Goal: Task Accomplishment & Management: Complete application form

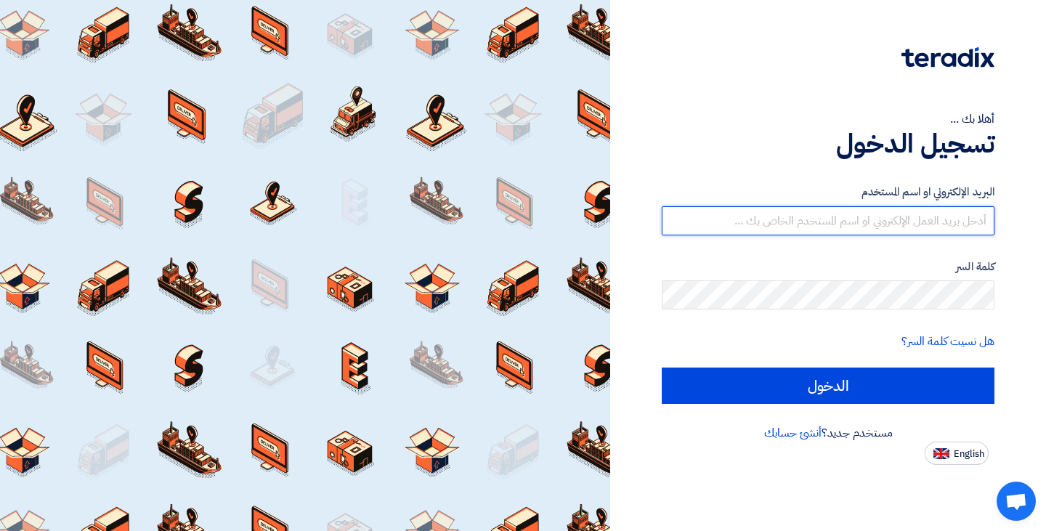
click at [656, 222] on input "text" at bounding box center [828, 220] width 333 height 29
type input "[PERSON_NAME][EMAIL_ADDRESS][DOMAIN_NAME]"
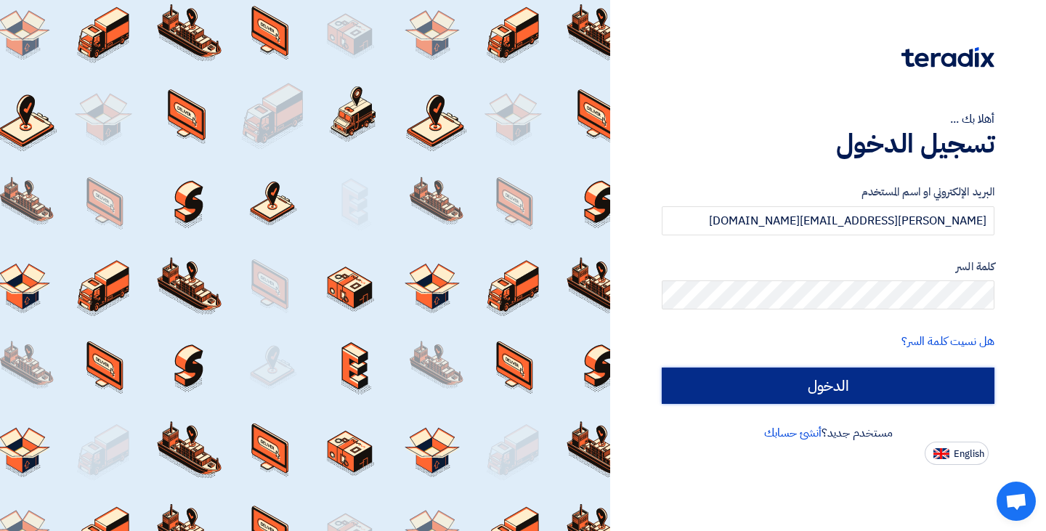
click at [656, 294] on input "الدخول" at bounding box center [828, 385] width 333 height 36
type input "Sign in"
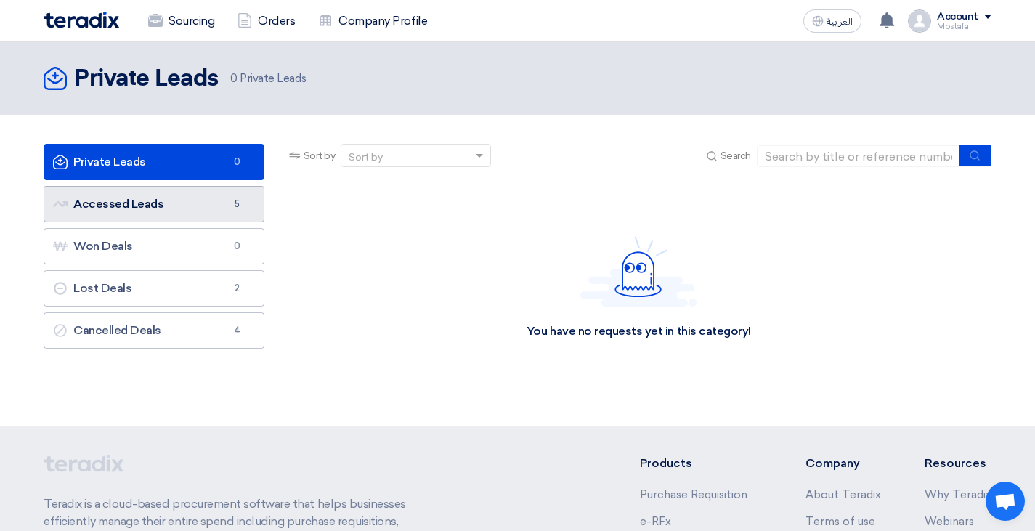
click at [137, 202] on link "Accessed Leads Accessed Leads 5" at bounding box center [154, 204] width 221 height 36
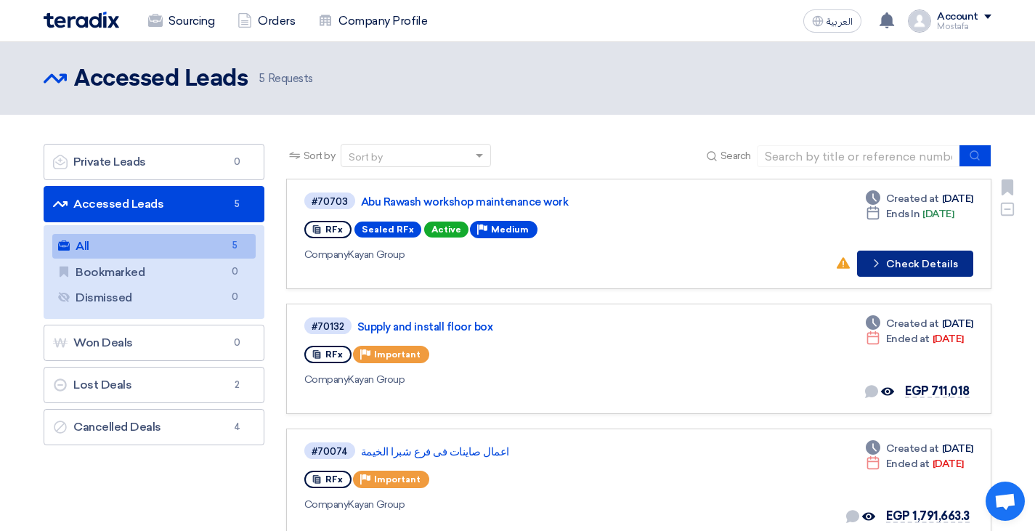
click at [656, 259] on button "Check details Check Details" at bounding box center [915, 264] width 116 height 26
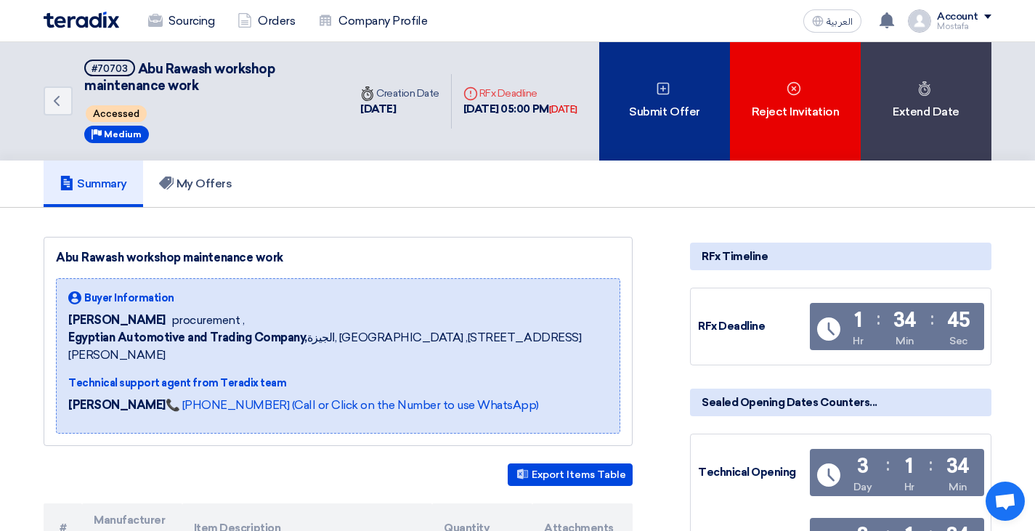
click at [656, 107] on div "Submit Offer" at bounding box center [664, 101] width 131 height 118
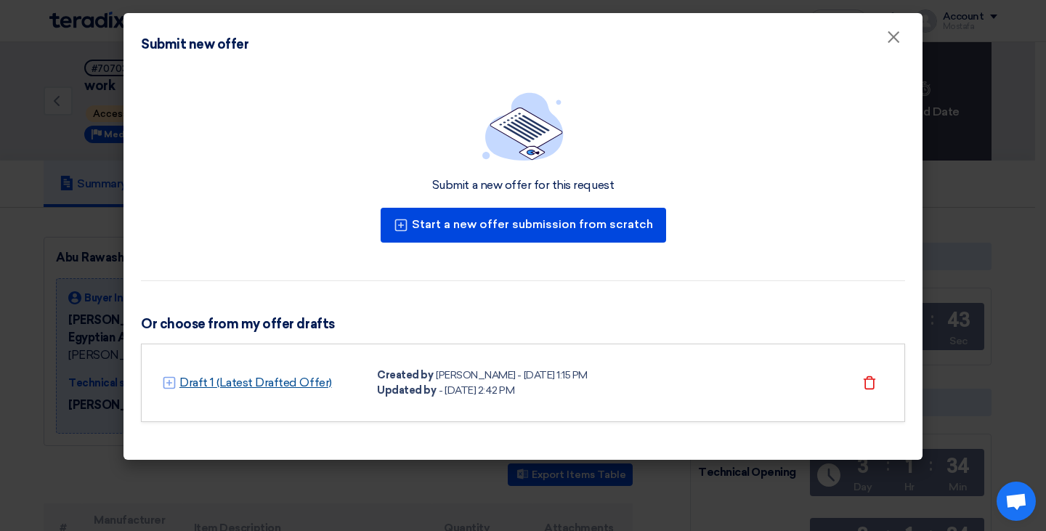
click at [236, 294] on link "Draft 1 (Latest Drafted Offer)" at bounding box center [255, 382] width 153 height 17
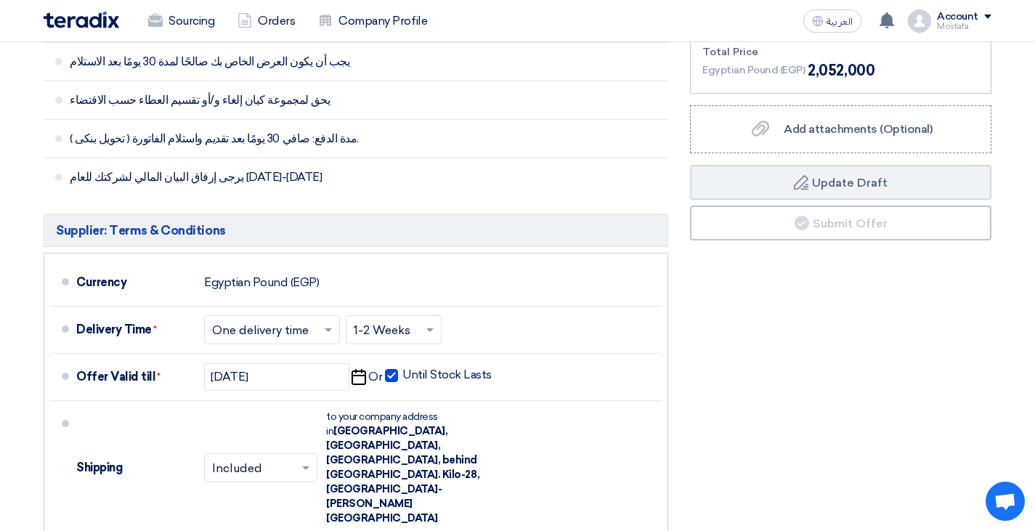
scroll to position [1017, 0]
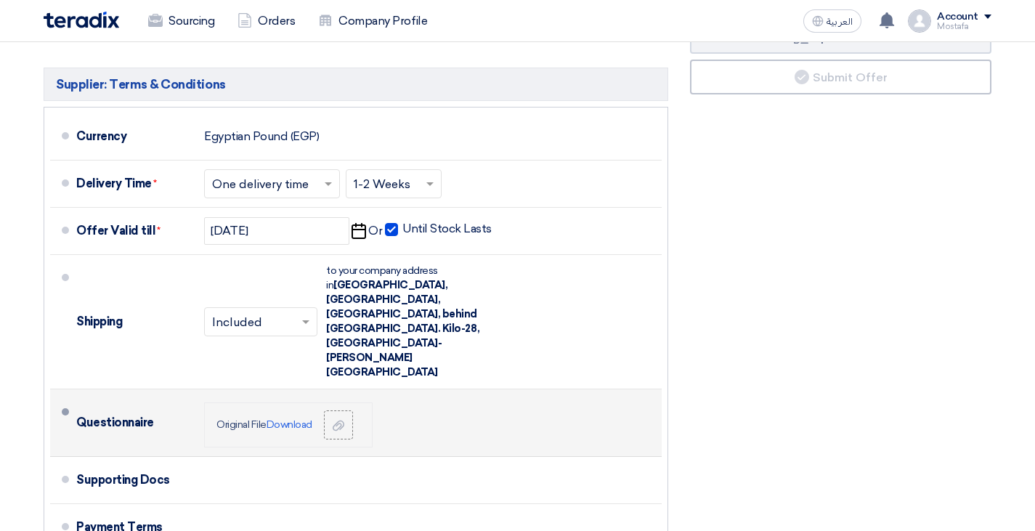
scroll to position [1235, 0]
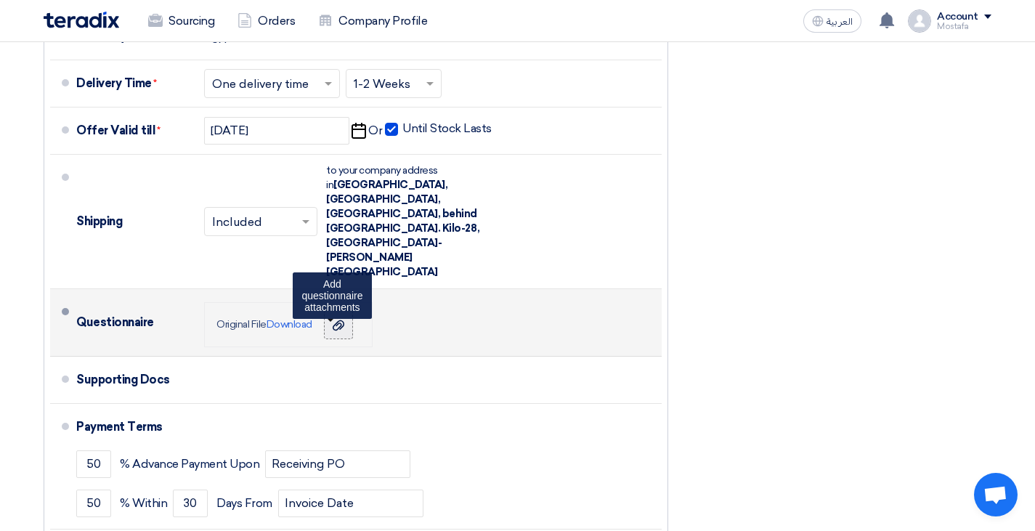
click at [341, 320] on icon at bounding box center [339, 326] width 12 height 12
click at [0, 0] on input "file" at bounding box center [0, 0] width 0 height 0
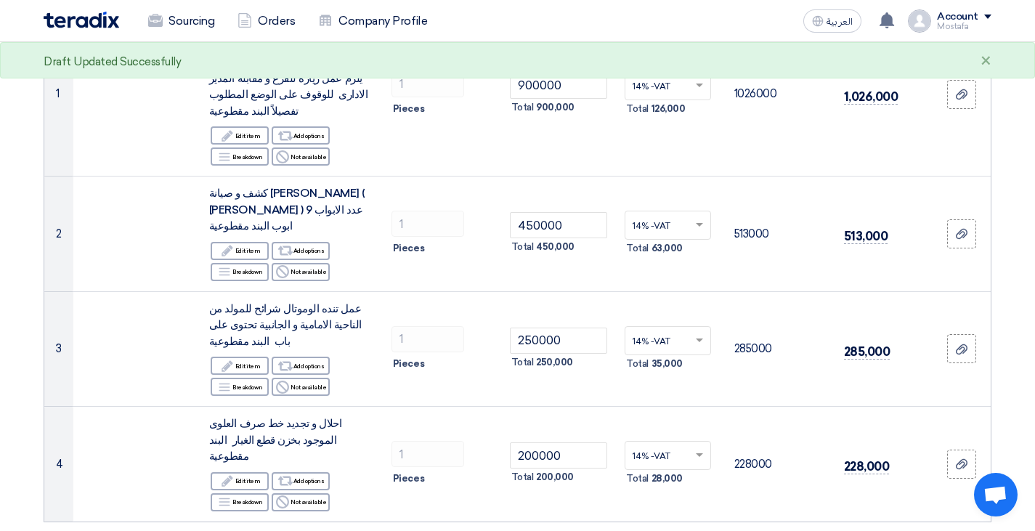
scroll to position [218, 0]
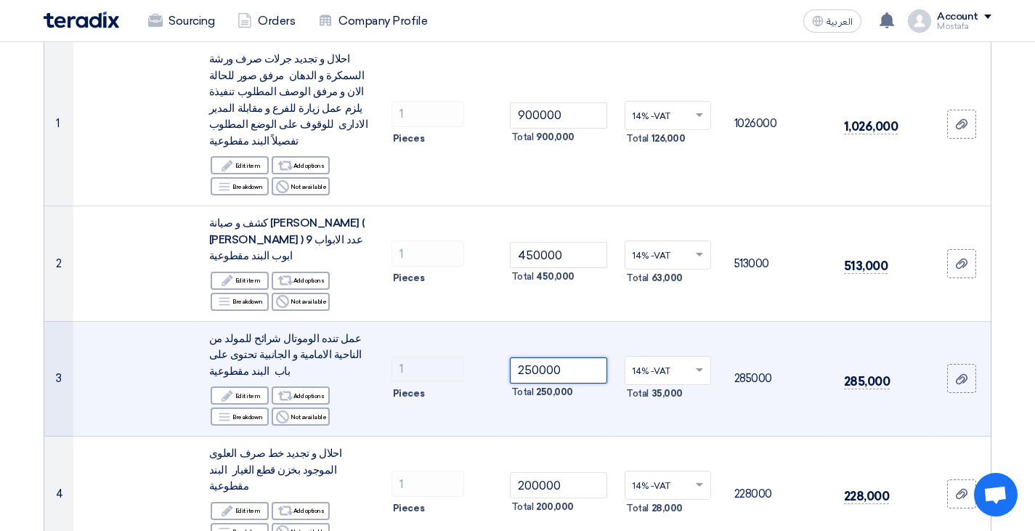
click at [528, 357] on input "250000" at bounding box center [559, 370] width 98 height 26
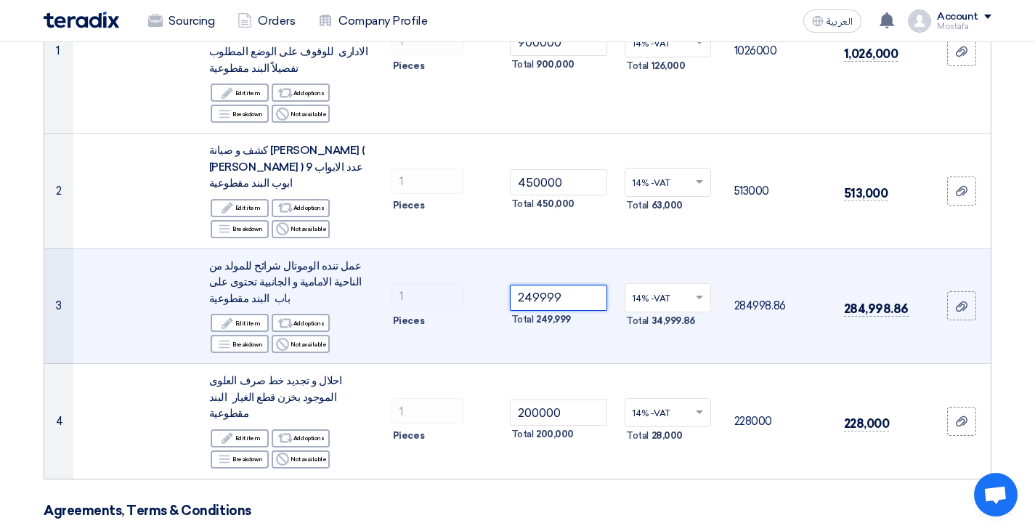
drag, startPoint x: 565, startPoint y: 269, endPoint x: 500, endPoint y: 269, distance: 65.4
click at [500, 269] on tr "3 عمل تنده الوموتال شرائح للمولد من الناحية الامامية و الجانبية تحتوى على باب ا…" at bounding box center [517, 305] width 946 height 115
type input "250000"
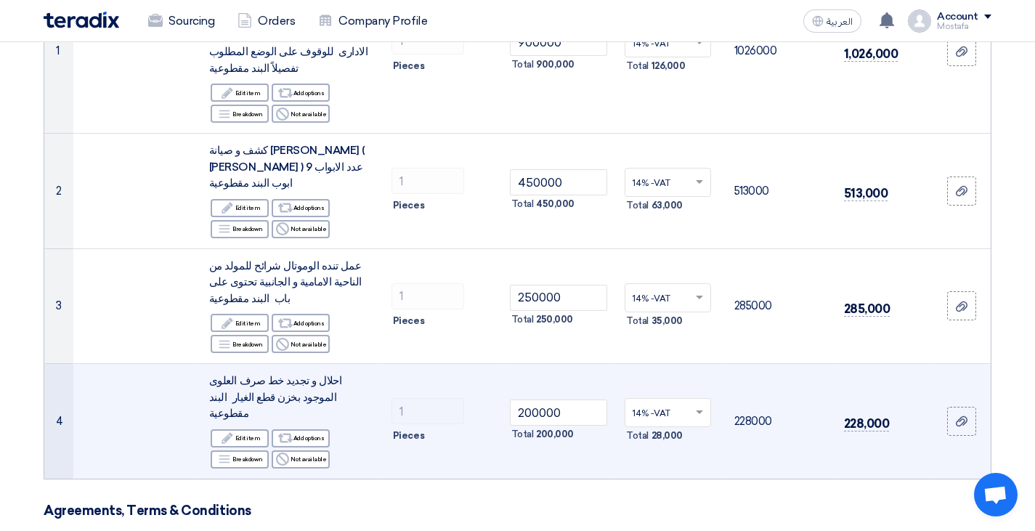
click at [756, 364] on td "228000" at bounding box center [778, 421] width 110 height 115
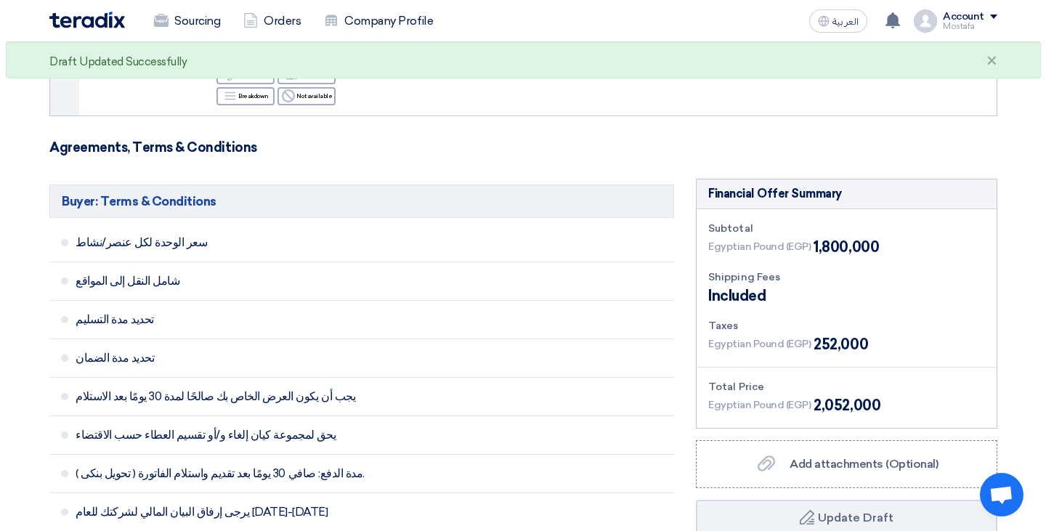
scroll to position [726, 0]
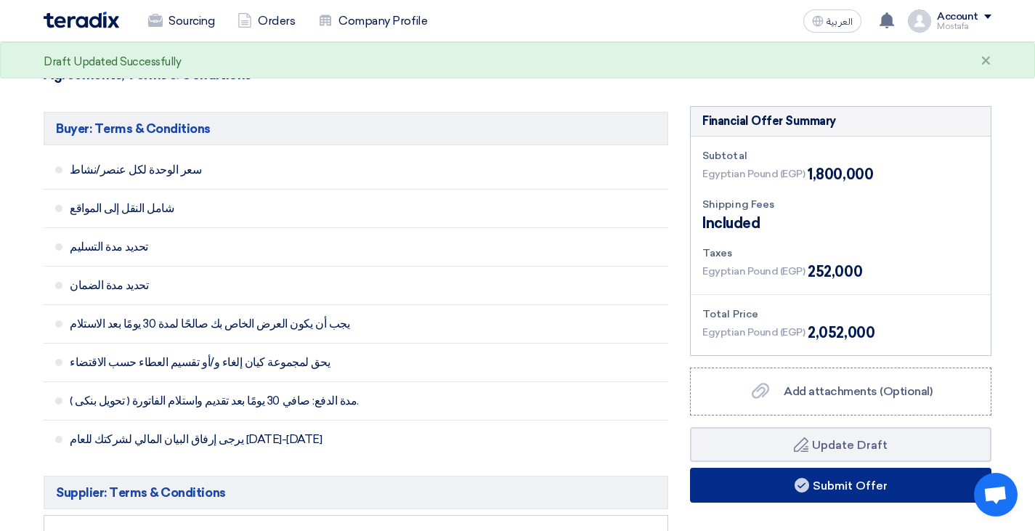
click at [747, 468] on button "Submit Offer" at bounding box center [840, 485] width 301 height 35
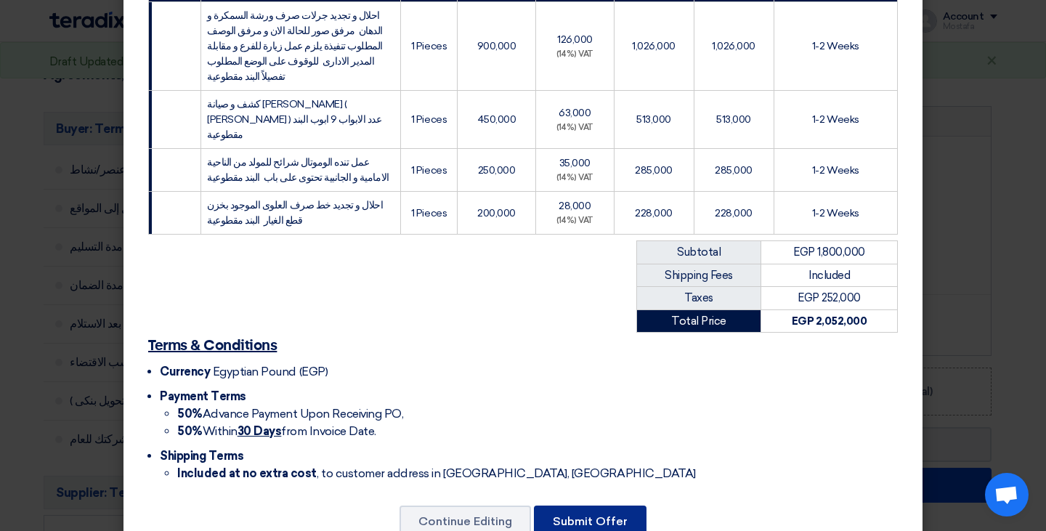
scroll to position [298, 0]
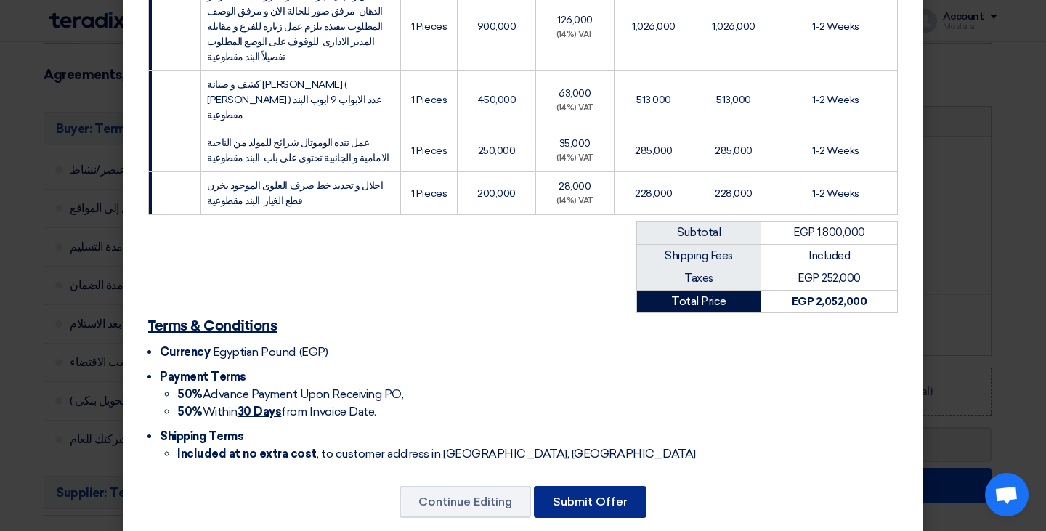
click at [588, 486] on button "Submit Offer" at bounding box center [590, 502] width 113 height 32
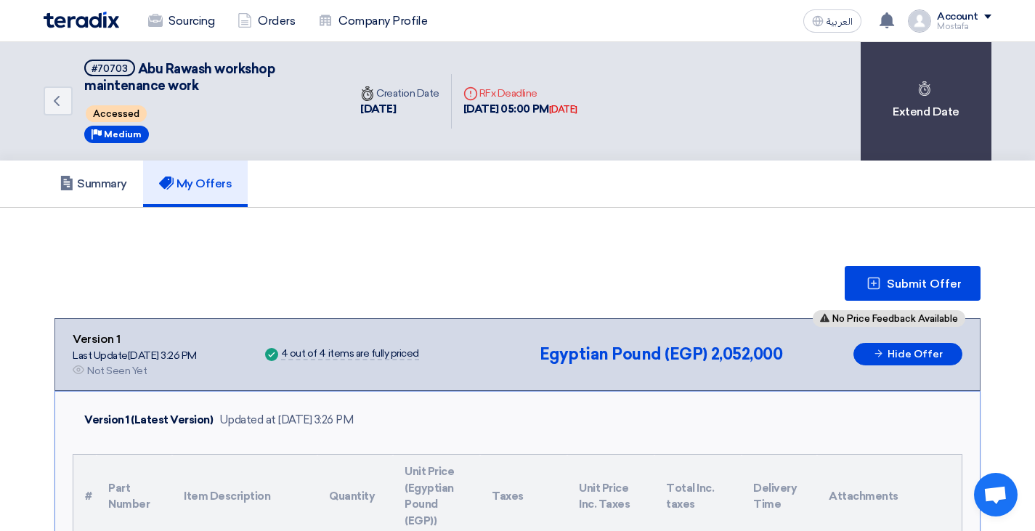
drag, startPoint x: 615, startPoint y: 344, endPoint x: 432, endPoint y: 344, distance: 183.0
click at [432, 344] on div "No Price Feedback Available Version 1 Last Update [DATE] 3:26 PM Offer is Seen …" at bounding box center [518, 354] width 890 height 48
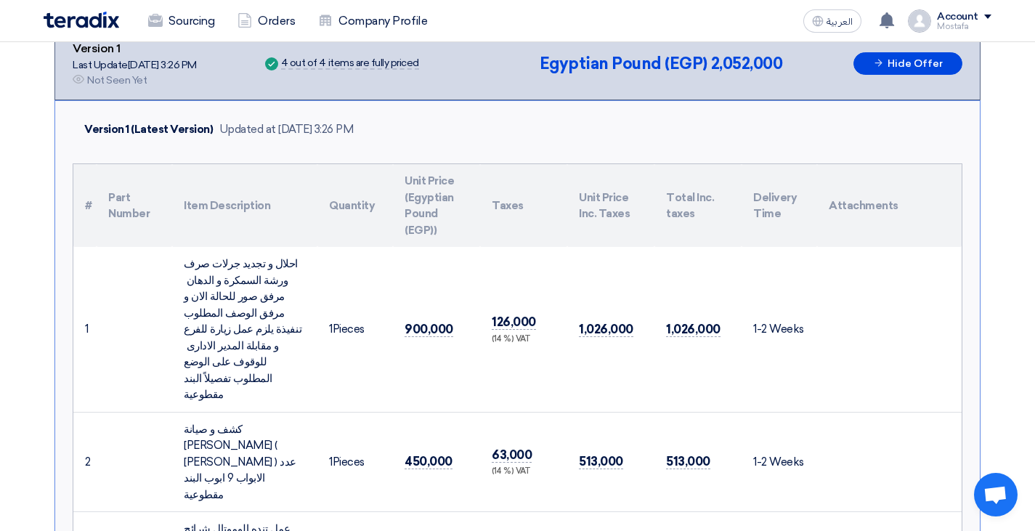
scroll to position [218, 0]
